Goal: Information Seeking & Learning: Compare options

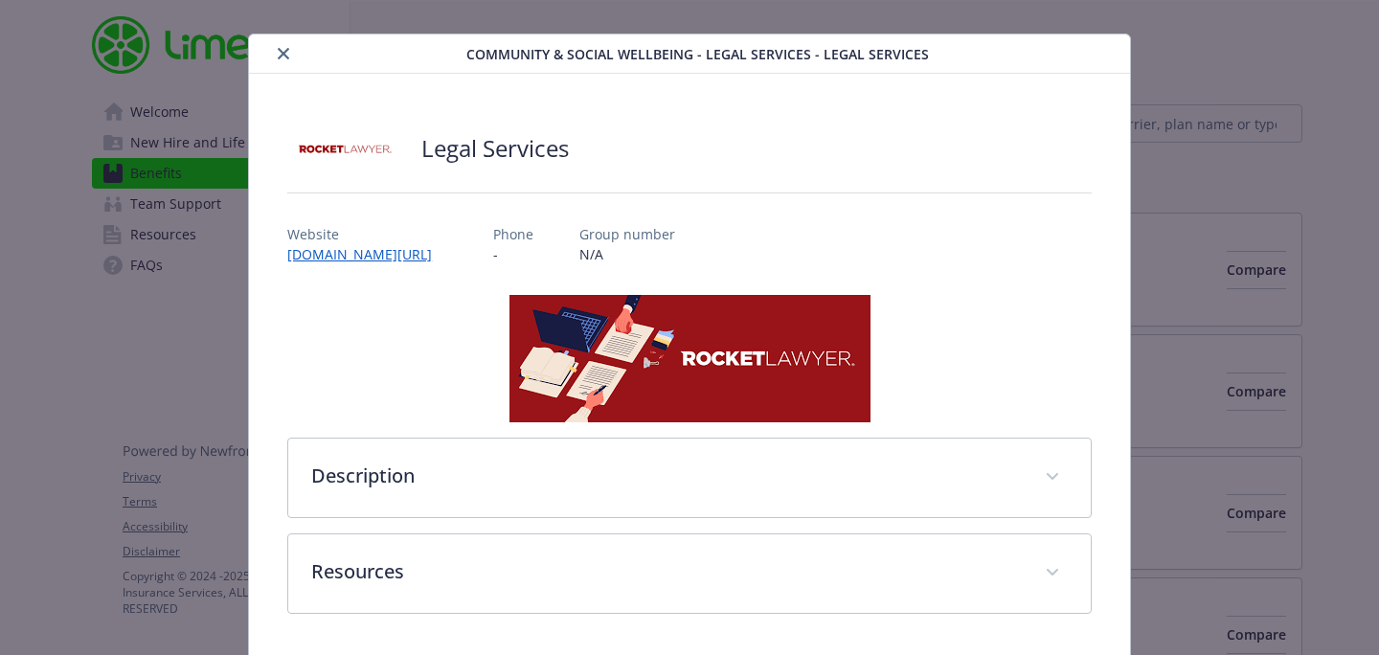
scroll to position [95, 0]
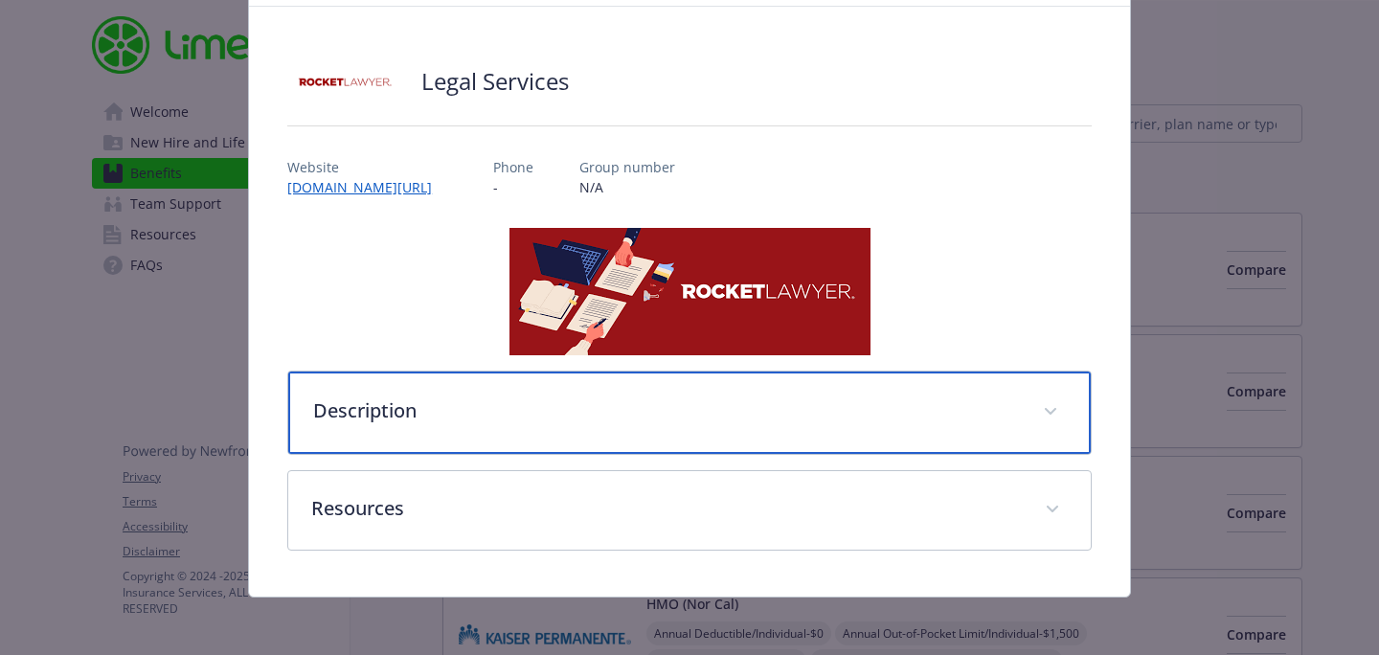
click at [404, 418] on p "Description" at bounding box center [666, 410] width 707 height 29
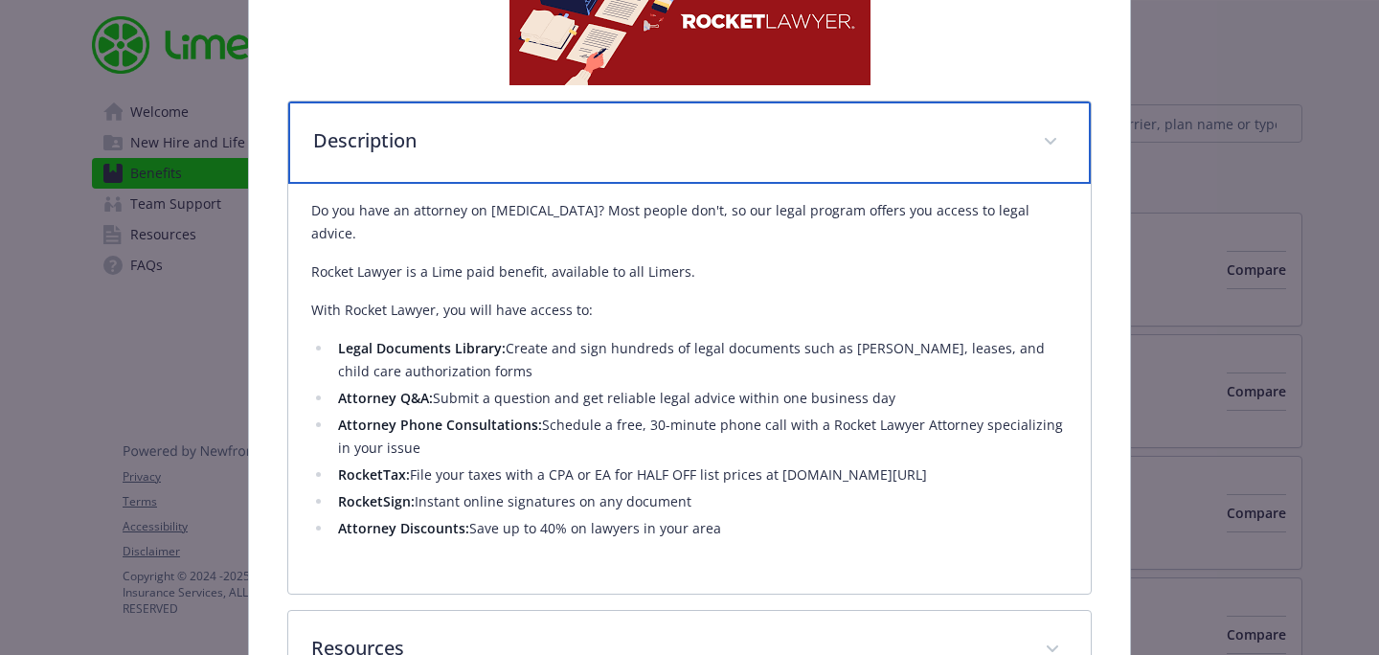
scroll to position [485, 0]
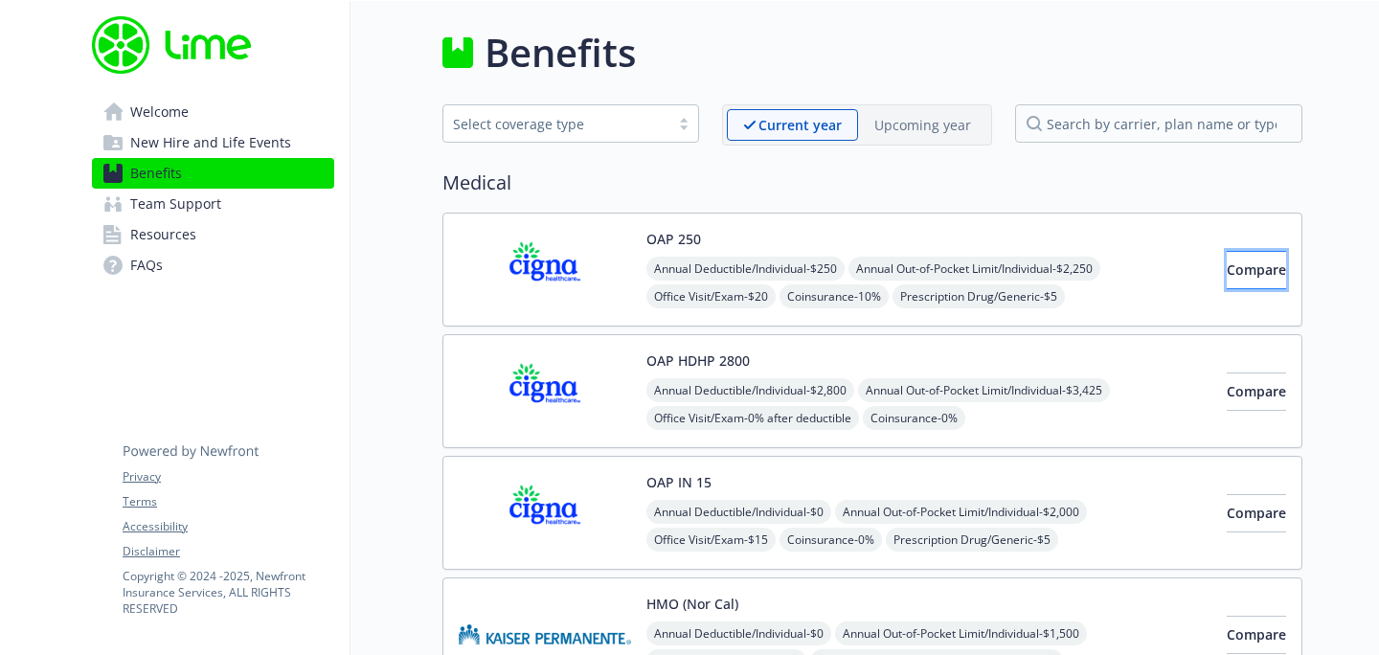
click at [1270, 280] on button "Compare" at bounding box center [1255, 270] width 59 height 38
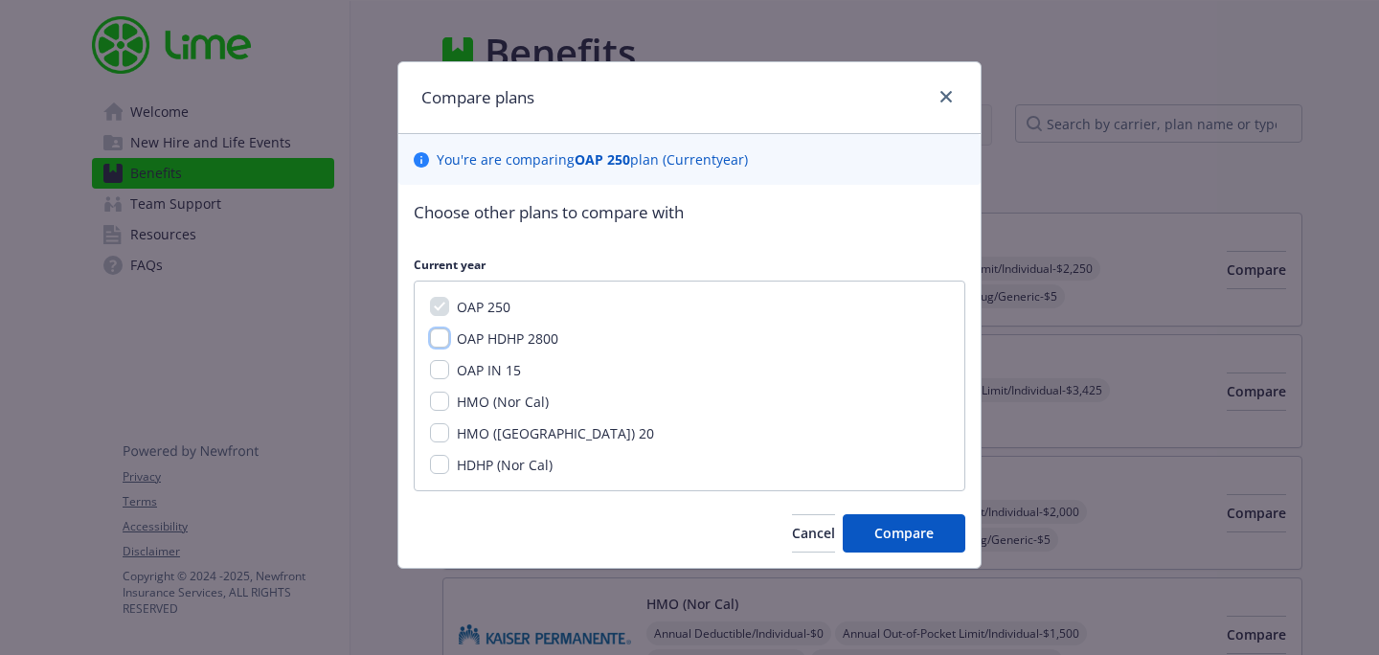
click at [443, 336] on input "OAP HDHP 2800" at bounding box center [439, 337] width 19 height 19
checkbox input "true"
click at [439, 370] on input "OAP IN 15" at bounding box center [439, 369] width 19 height 19
checkbox input "true"
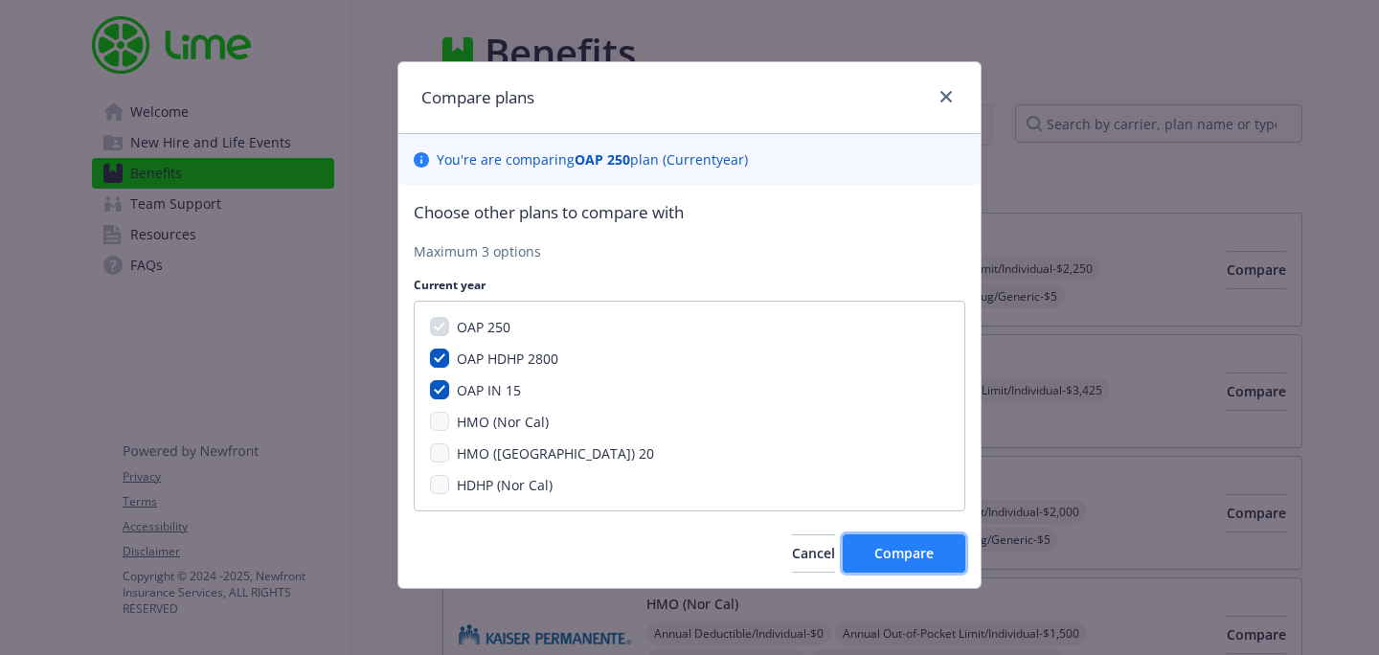
click at [909, 556] on span "Compare" at bounding box center [903, 553] width 59 height 18
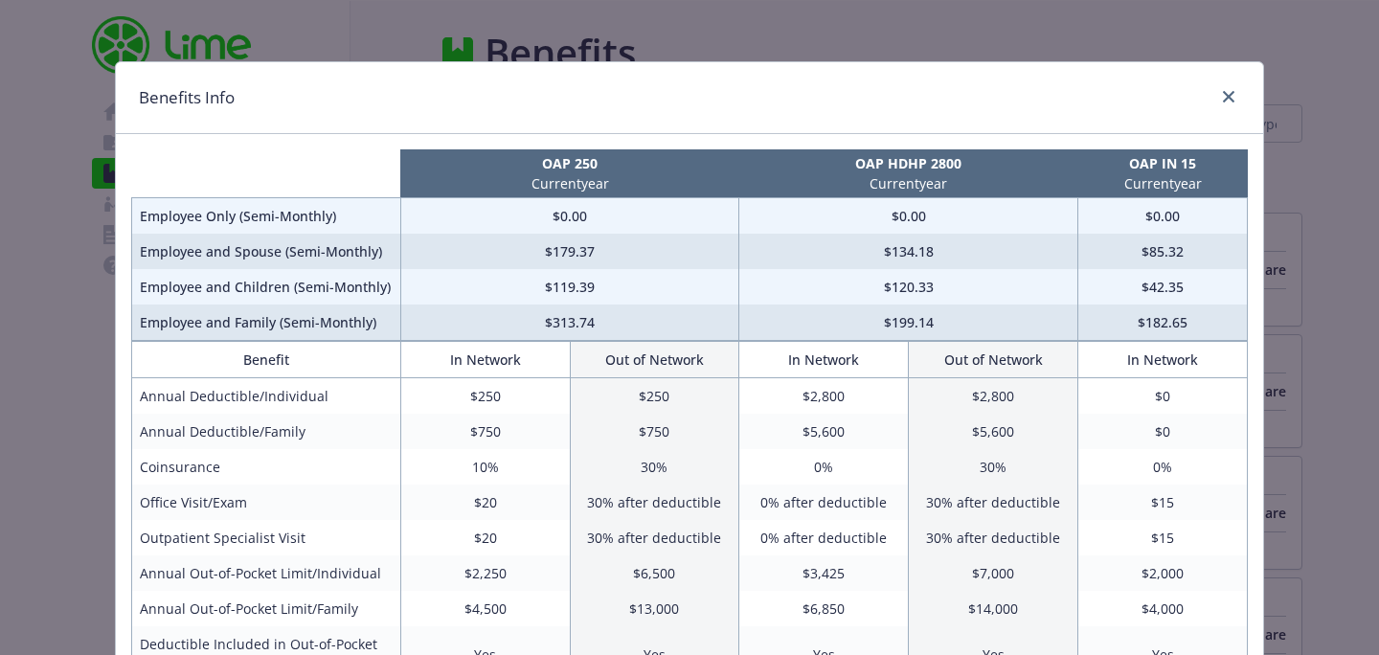
drag, startPoint x: 533, startPoint y: 156, endPoint x: 1206, endPoint y: 177, distance: 673.4
click at [1206, 181] on tr "OAP 250 Current year OAP HDHP 2800 Current year OAP IN 15 Current year" at bounding box center [689, 173] width 1115 height 49
copy tr "OAP 250 Current year OAP HDHP 2800 Current year OAP IN 15 Current year"
click at [1232, 105] on link "close" at bounding box center [1228, 96] width 23 height 23
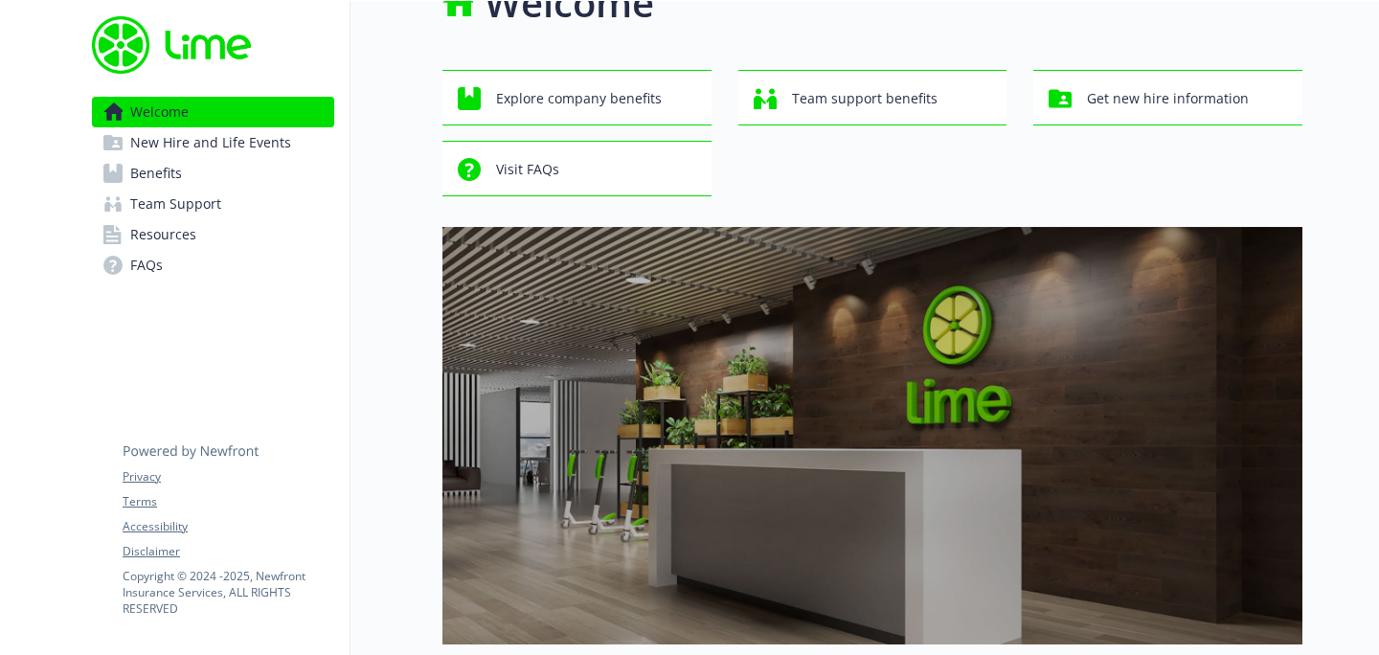
scroll to position [38, 0]
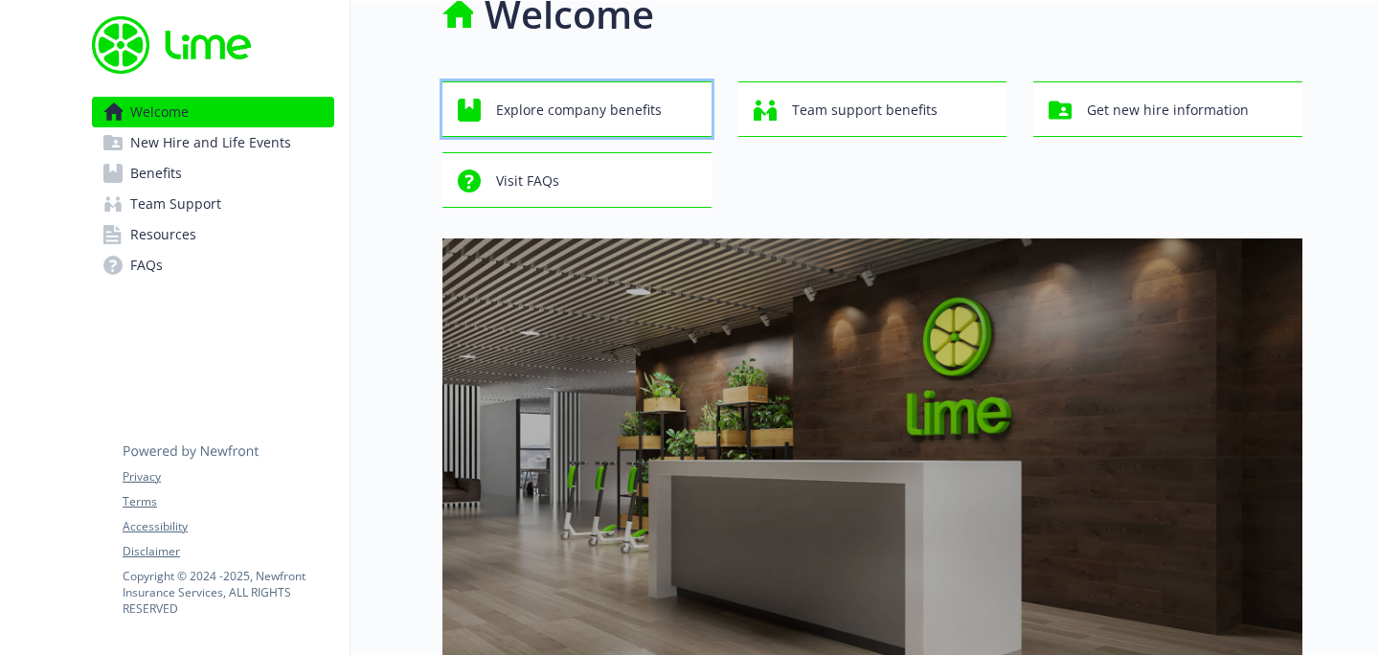
click at [624, 107] on span "Explore company benefits" at bounding box center [579, 110] width 166 height 36
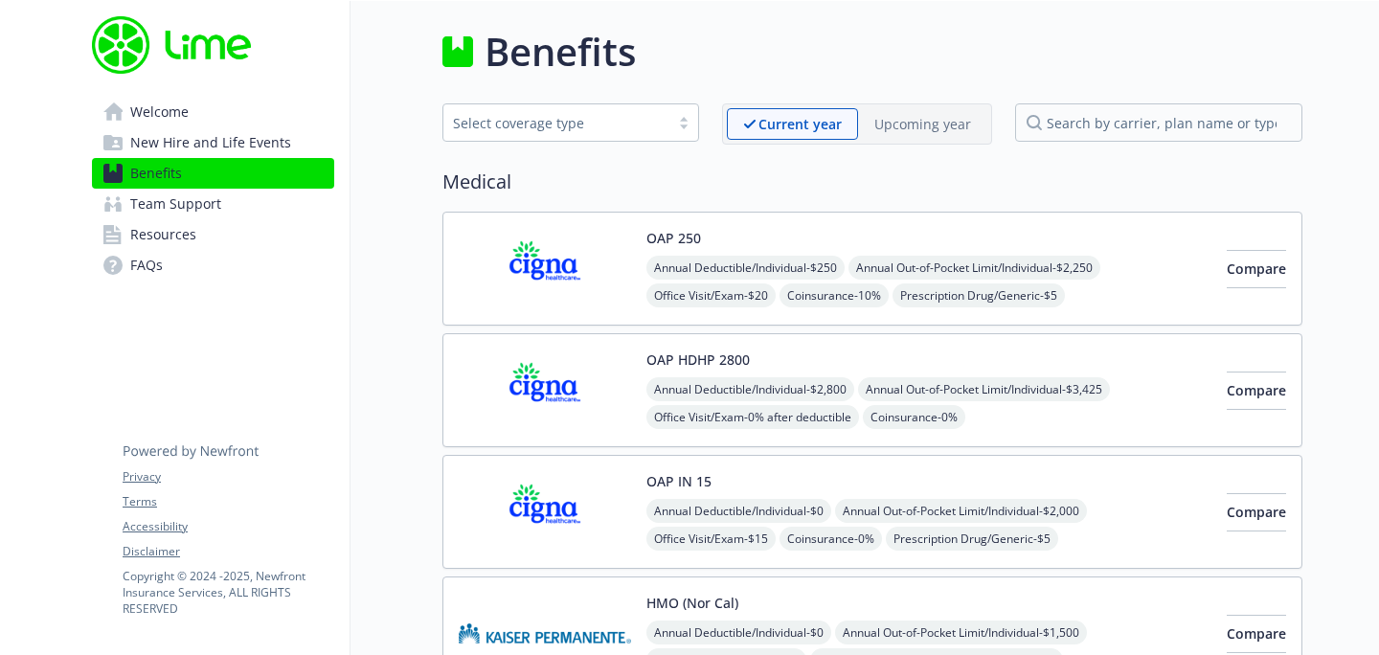
scroll to position [38, 0]
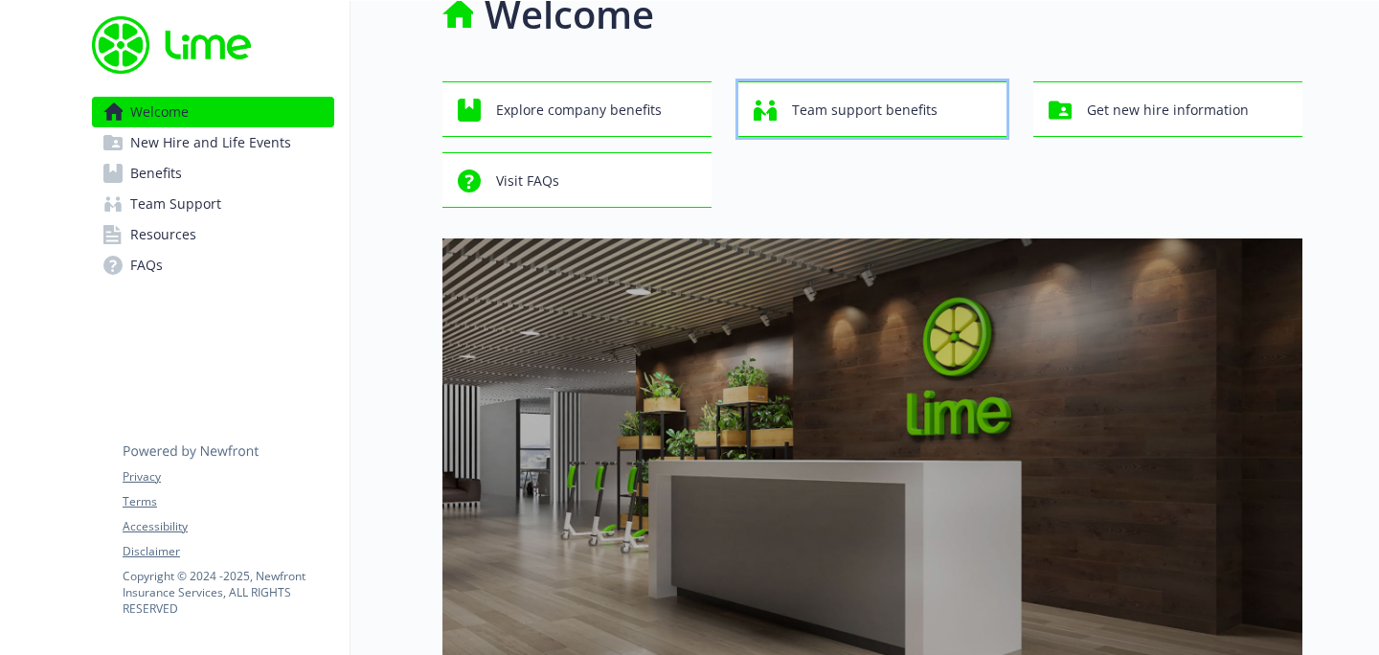
click at [822, 113] on span "Team support benefits" at bounding box center [865, 110] width 146 height 36
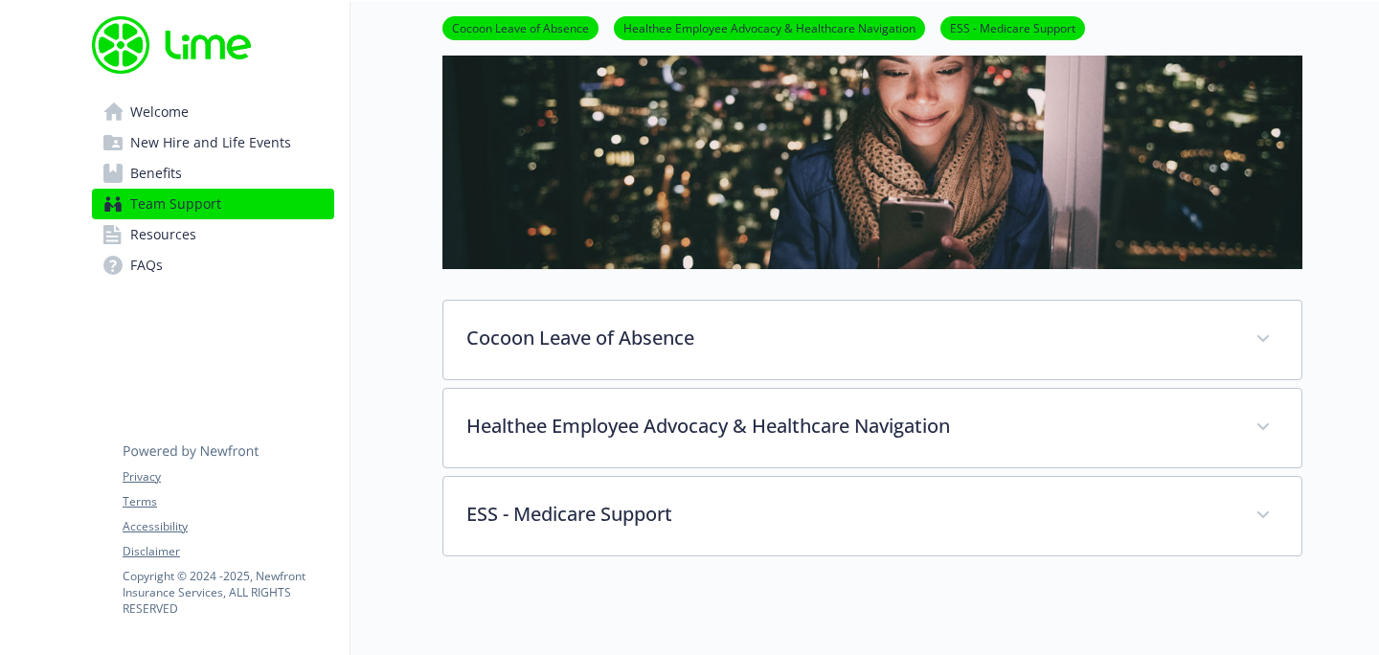
scroll to position [183, 0]
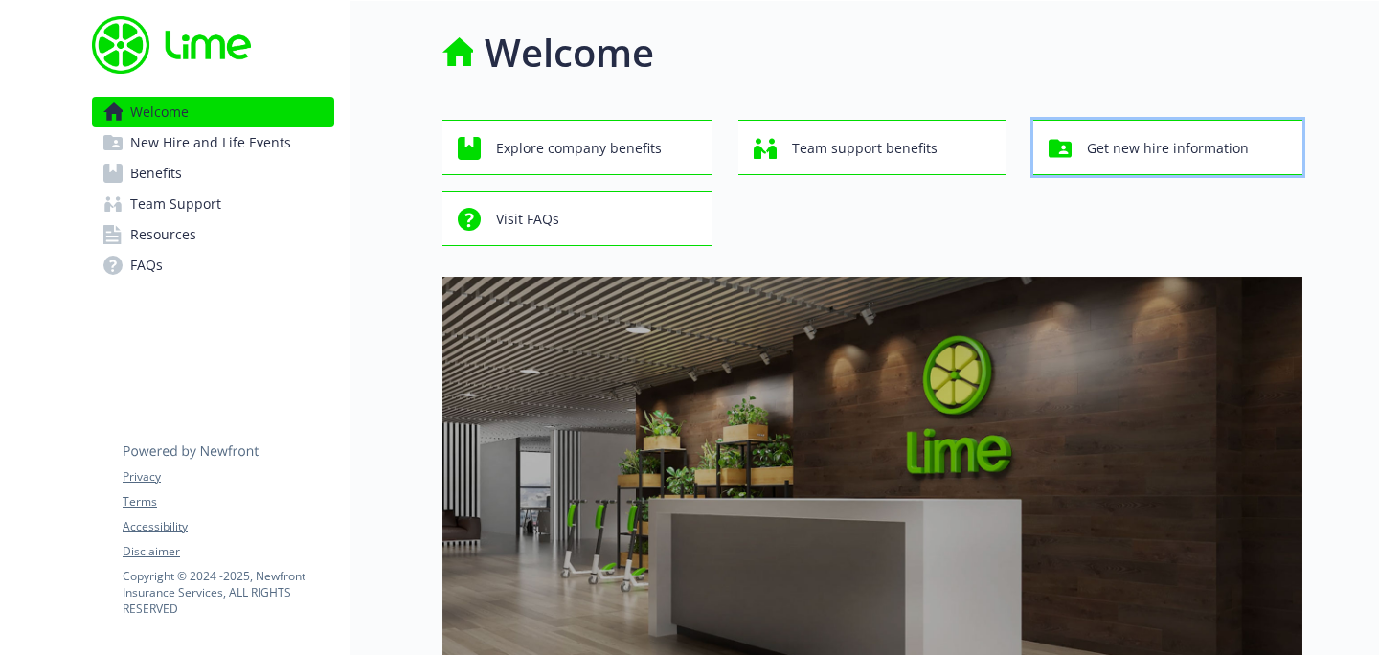
click at [1248, 153] on div "Get new hire information" at bounding box center [1170, 148] width 244 height 36
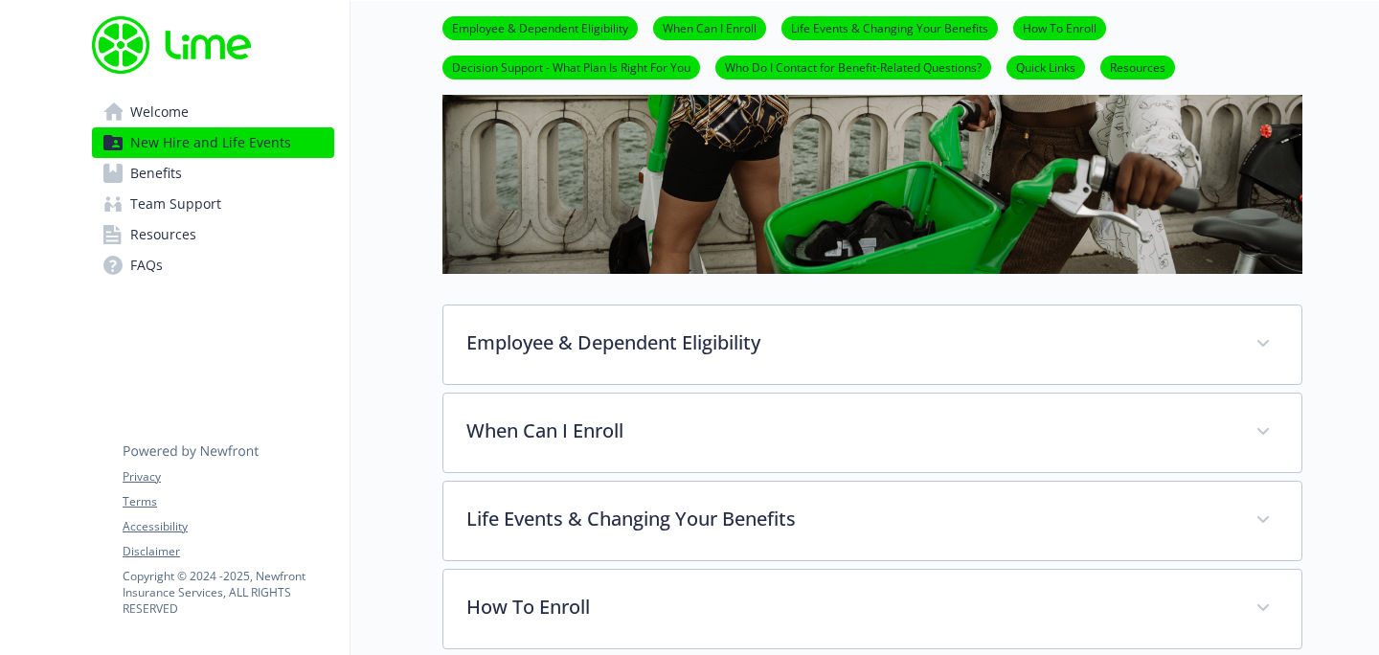
scroll to position [500, 0]
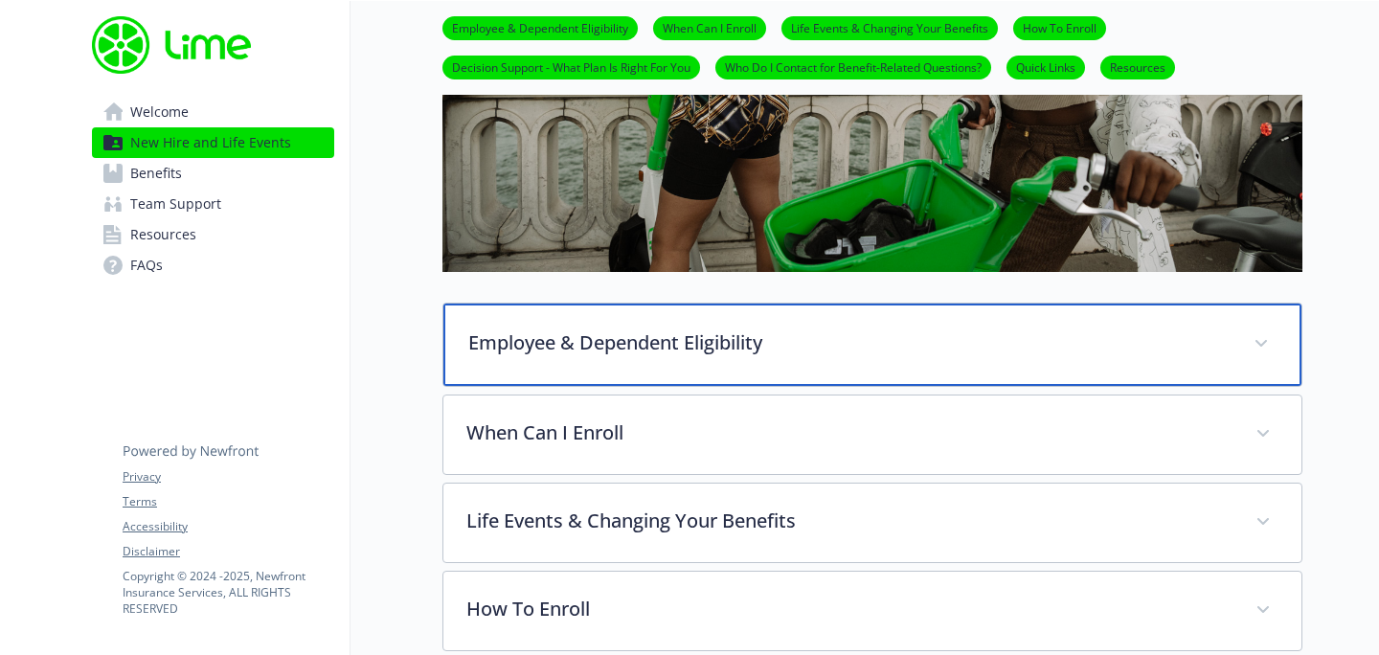
click at [1009, 359] on div "Employee & Dependent Eligibility" at bounding box center [872, 345] width 858 height 82
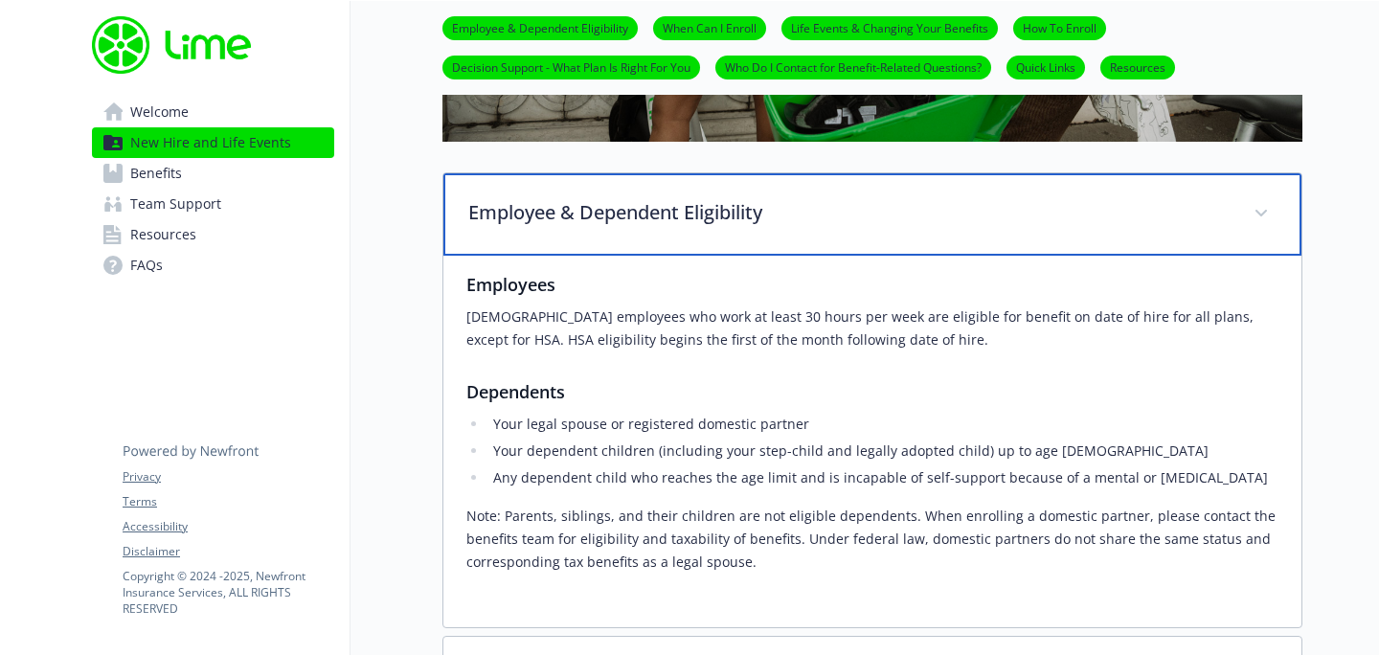
scroll to position [635, 0]
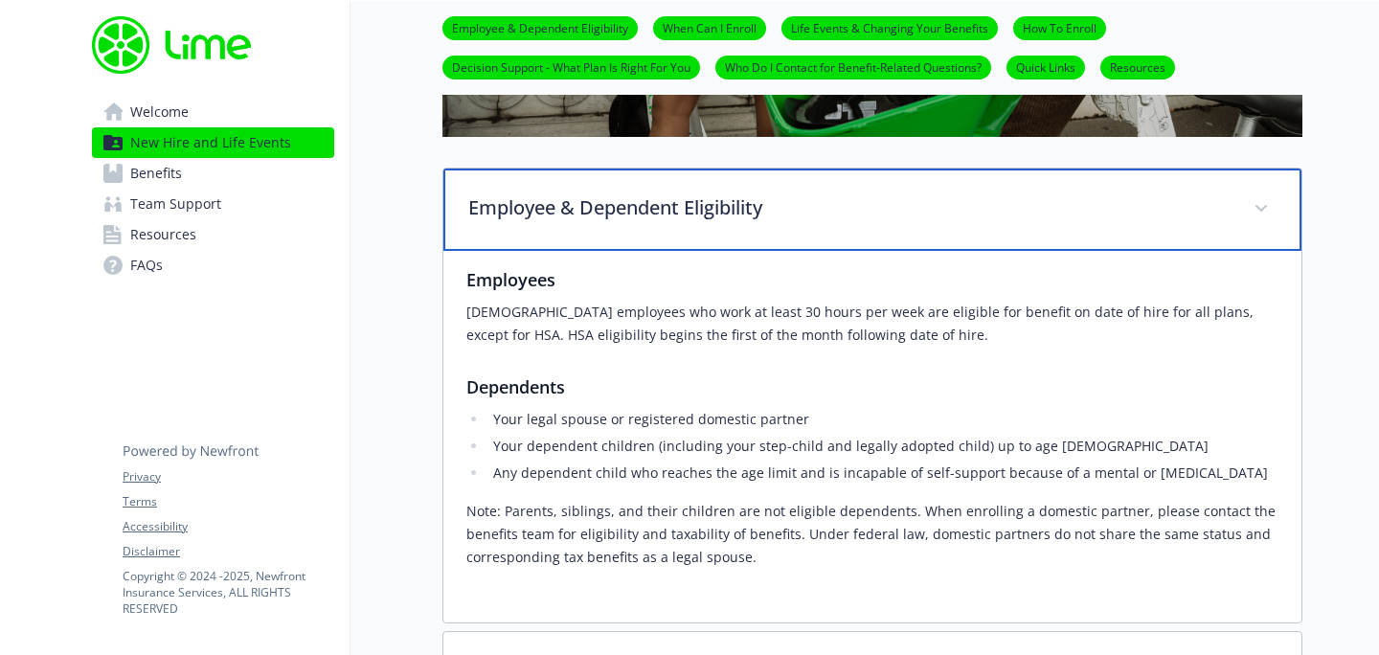
click at [1001, 223] on div "Employee & Dependent Eligibility" at bounding box center [872, 210] width 858 height 82
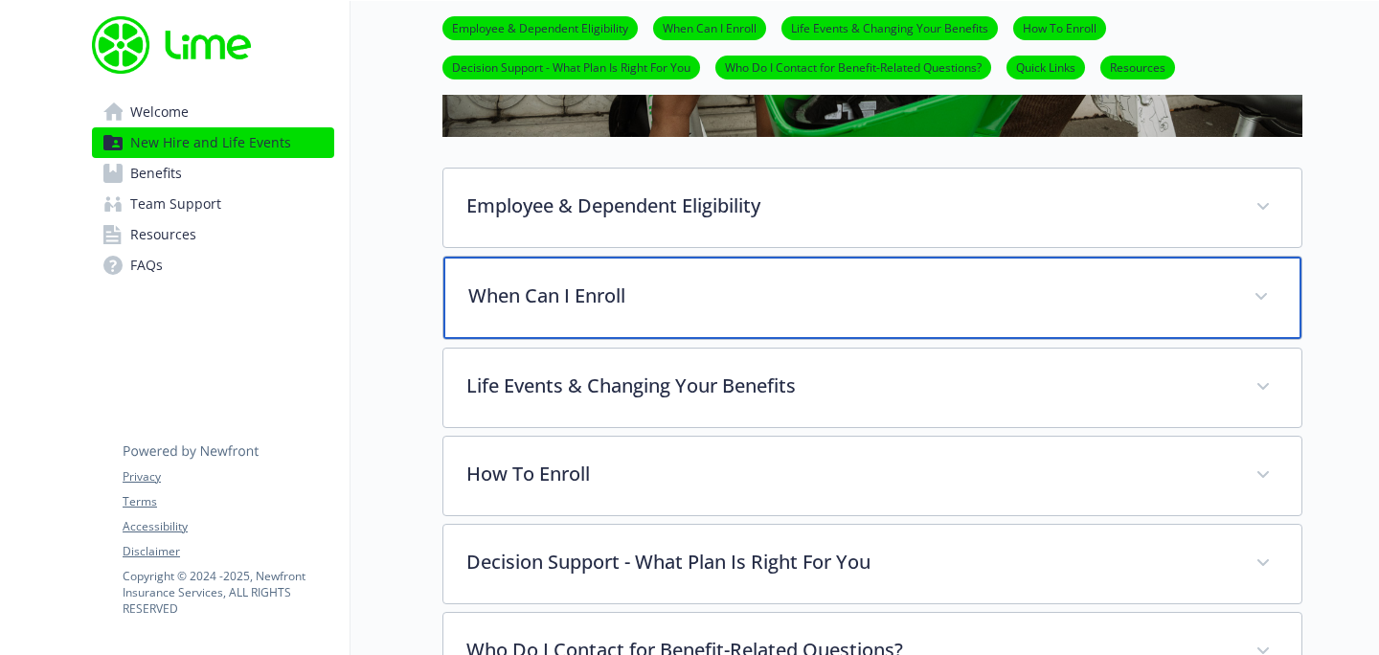
click at [940, 321] on div "When Can I Enroll" at bounding box center [872, 298] width 858 height 82
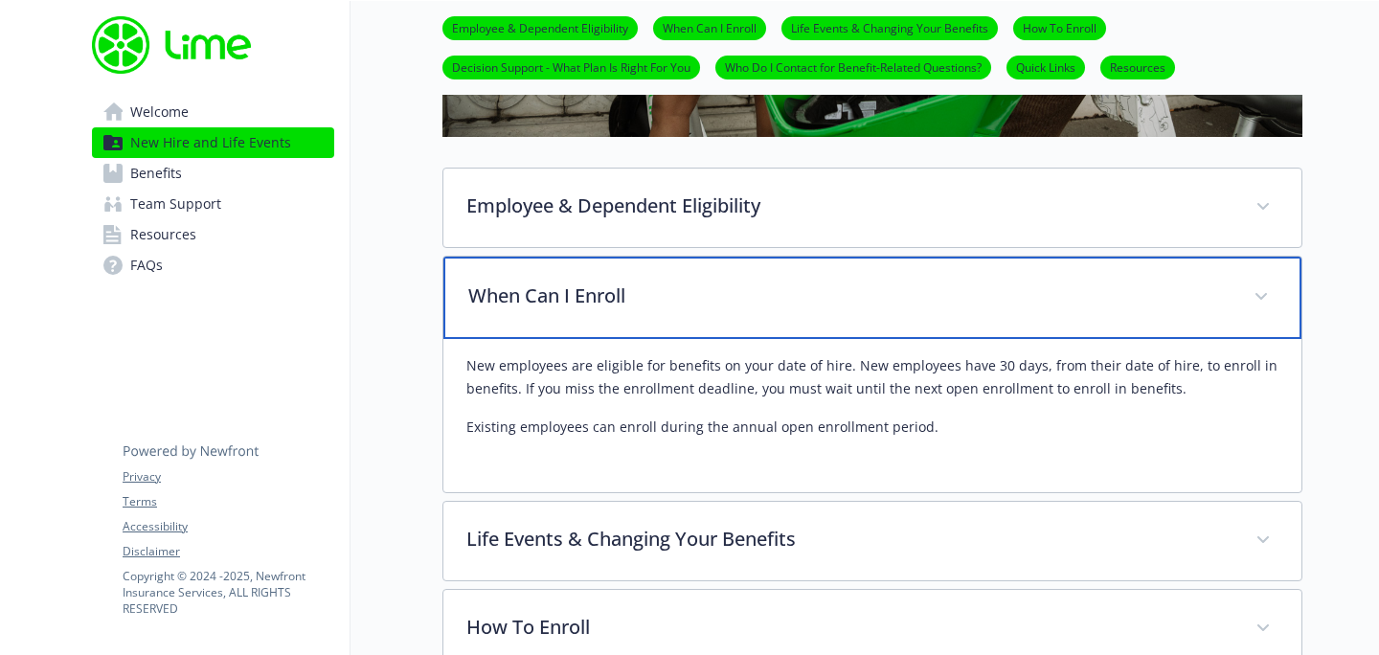
click at [940, 321] on div "When Can I Enroll" at bounding box center [872, 298] width 858 height 82
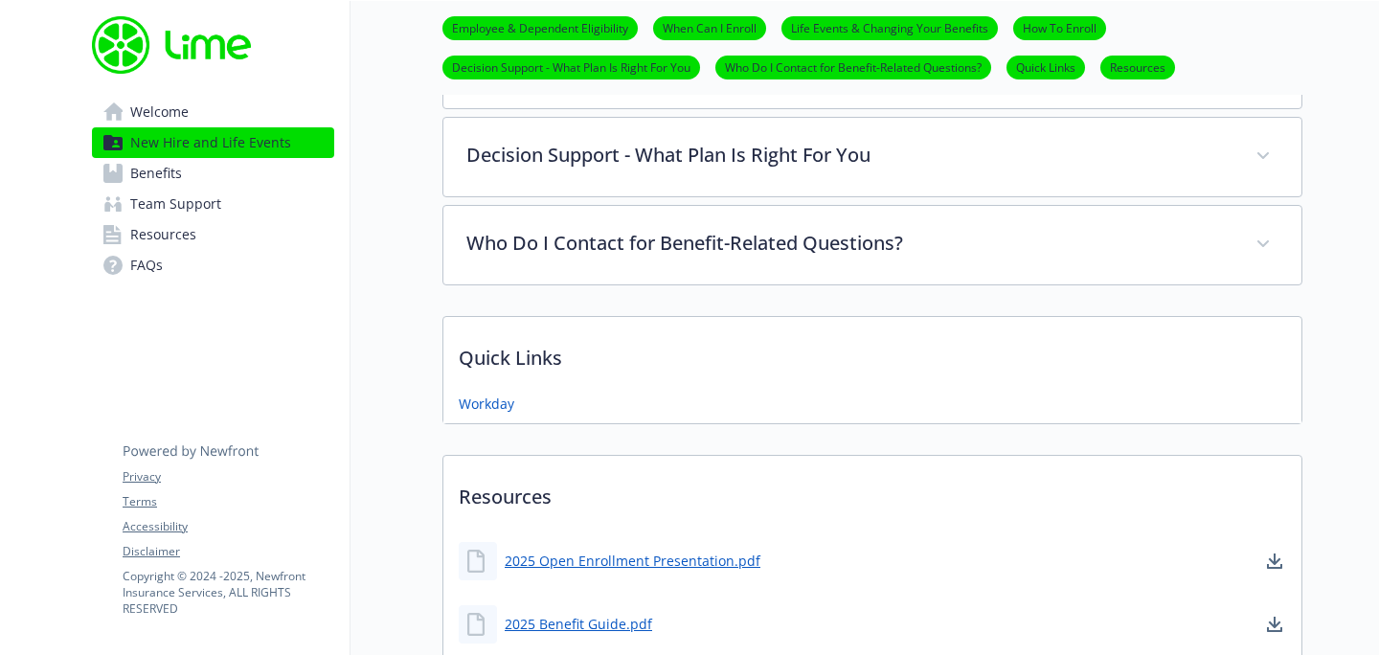
scroll to position [1045, 0]
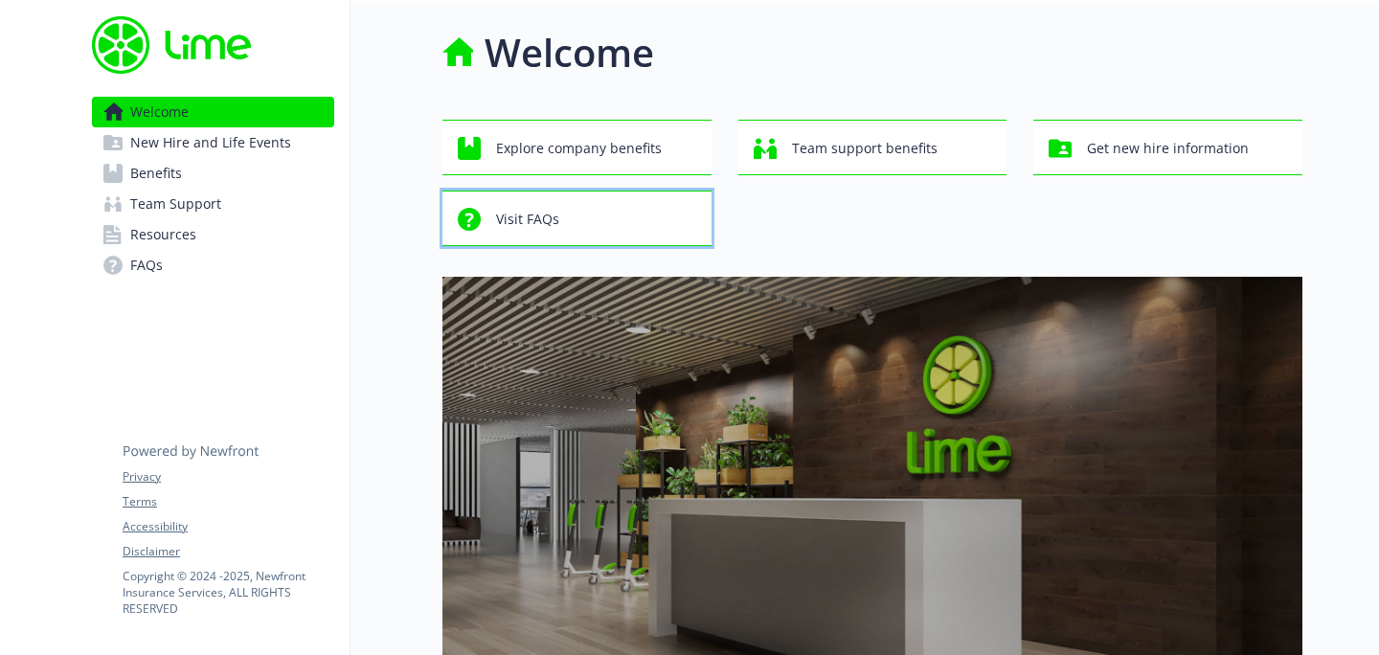
click at [586, 211] on div "Visit FAQs" at bounding box center [580, 219] width 244 height 36
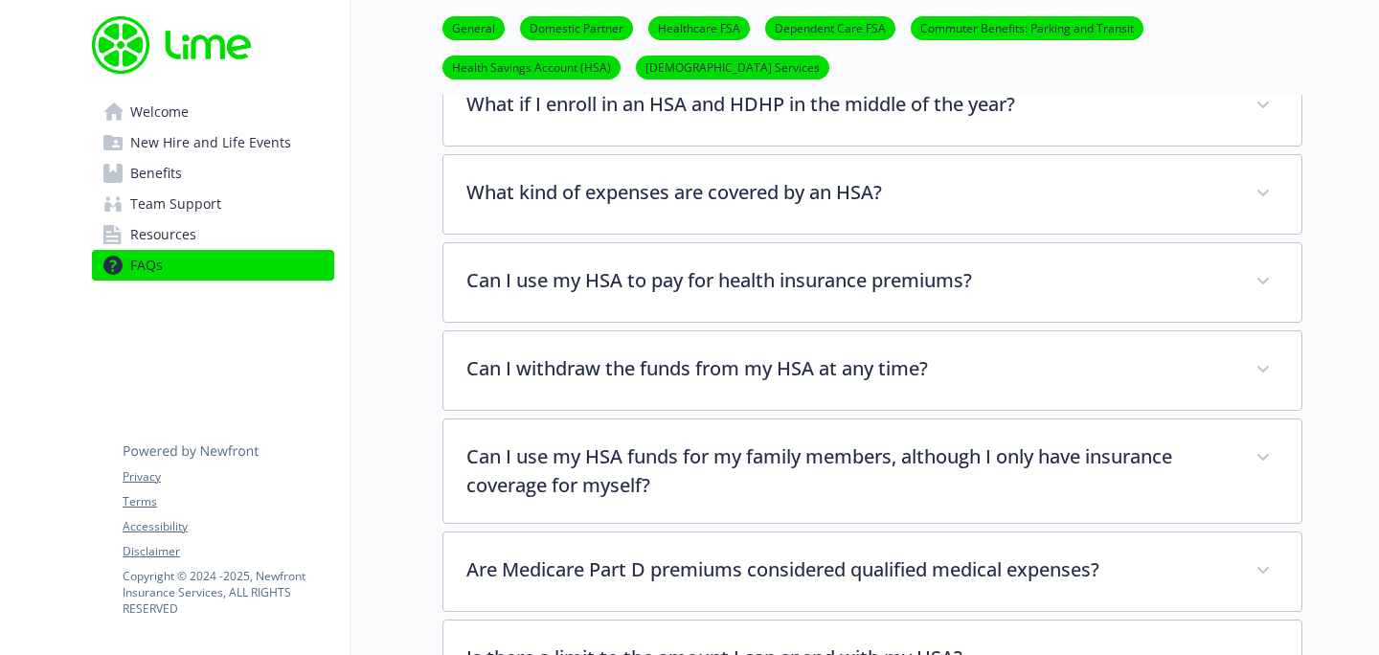
scroll to position [2497, 0]
